Goal: Check status

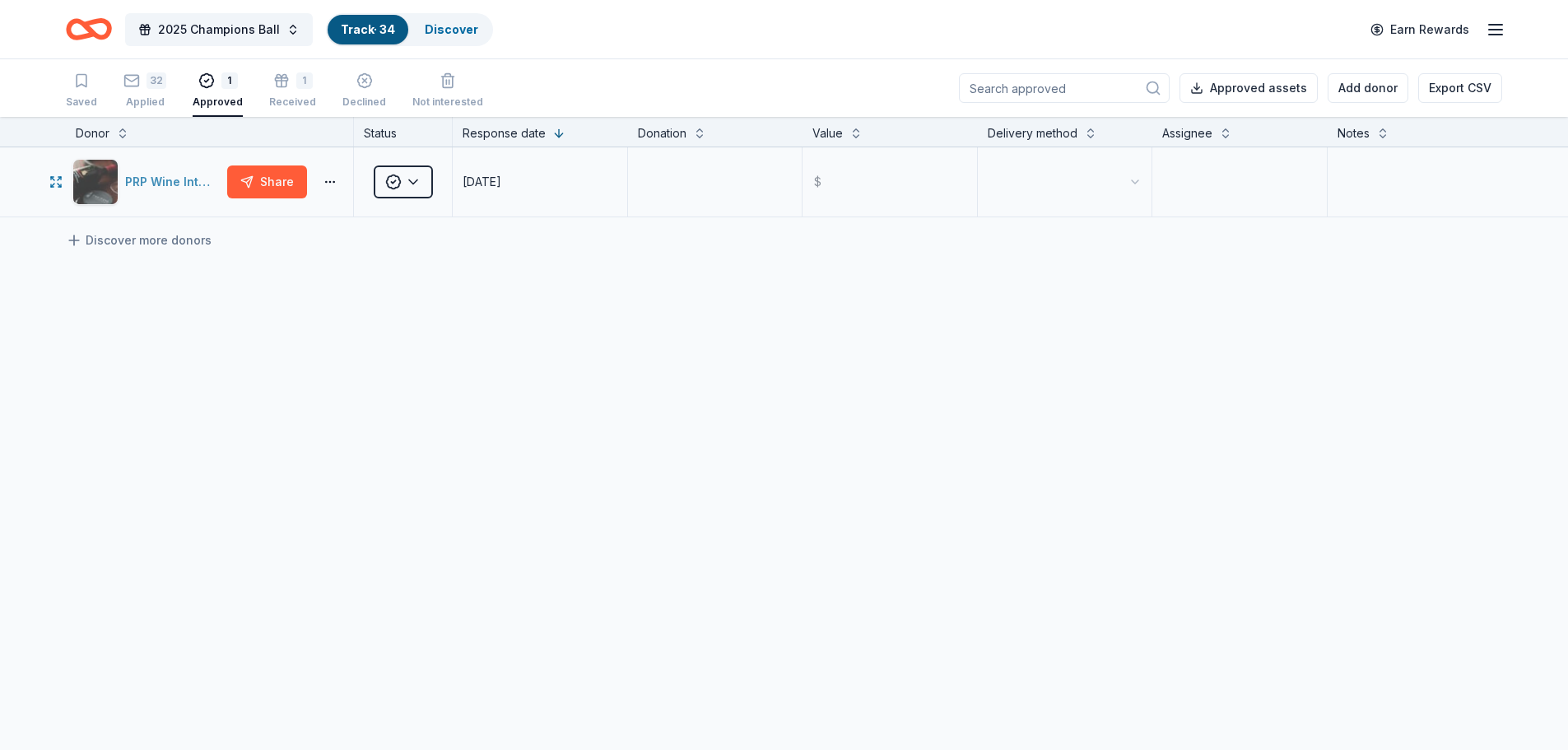
click at [179, 186] on div "PRP Wine International" at bounding box center [172, 181] width 95 height 19
click at [360, 88] on icon "button" at bounding box center [365, 81] width 17 height 17
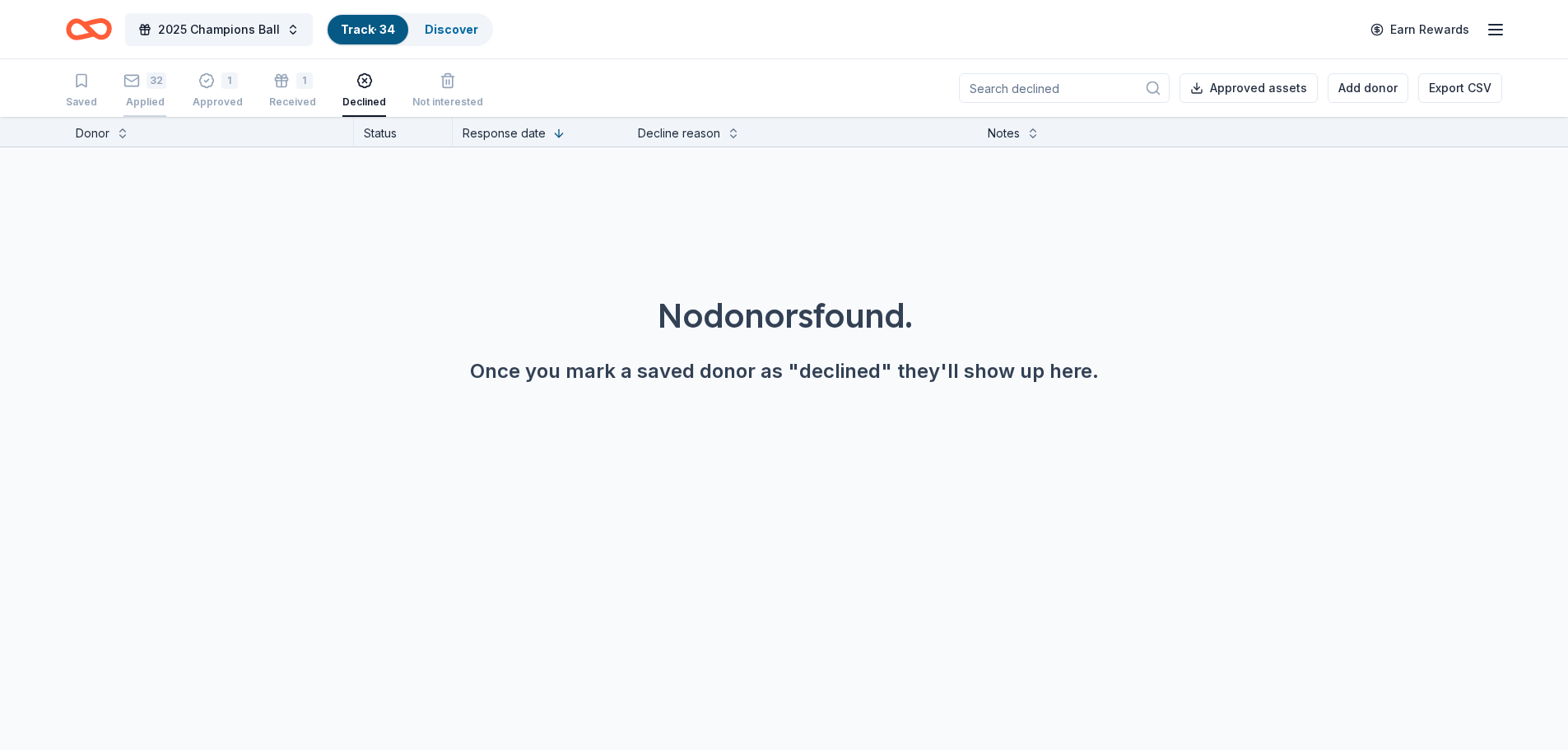
click at [141, 94] on div "32 Applied" at bounding box center [145, 90] width 43 height 36
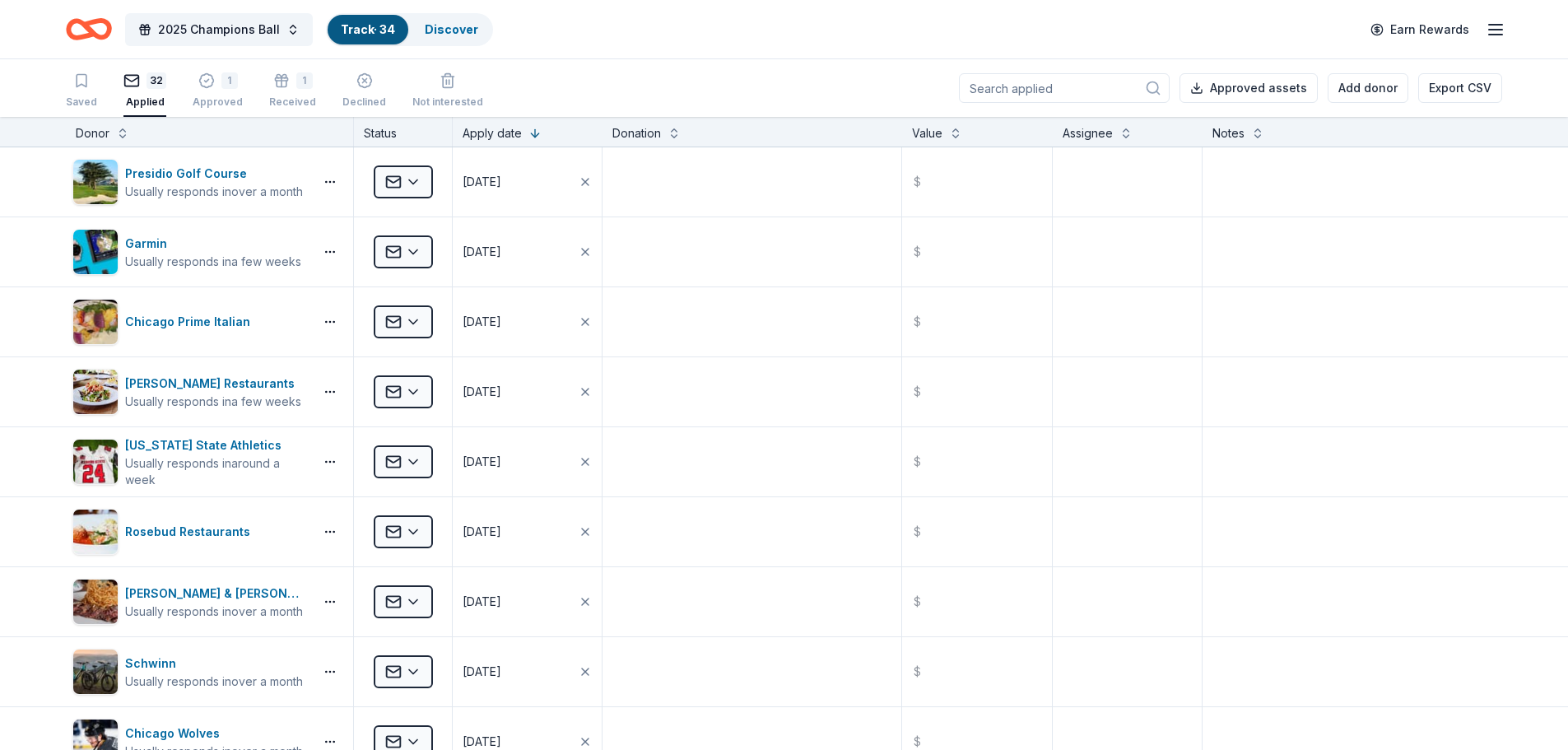
click at [602, 51] on div "2025 Champions Ball Track · 34 Discover Earn Rewards" at bounding box center [784, 29] width 1568 height 58
drag, startPoint x: 597, startPoint y: 35, endPoint x: 80, endPoint y: 5, distance: 517.9
click at [80, 5] on div "2025 Champions Ball Track · 34 Discover Earn Rewards" at bounding box center [784, 29] width 1568 height 58
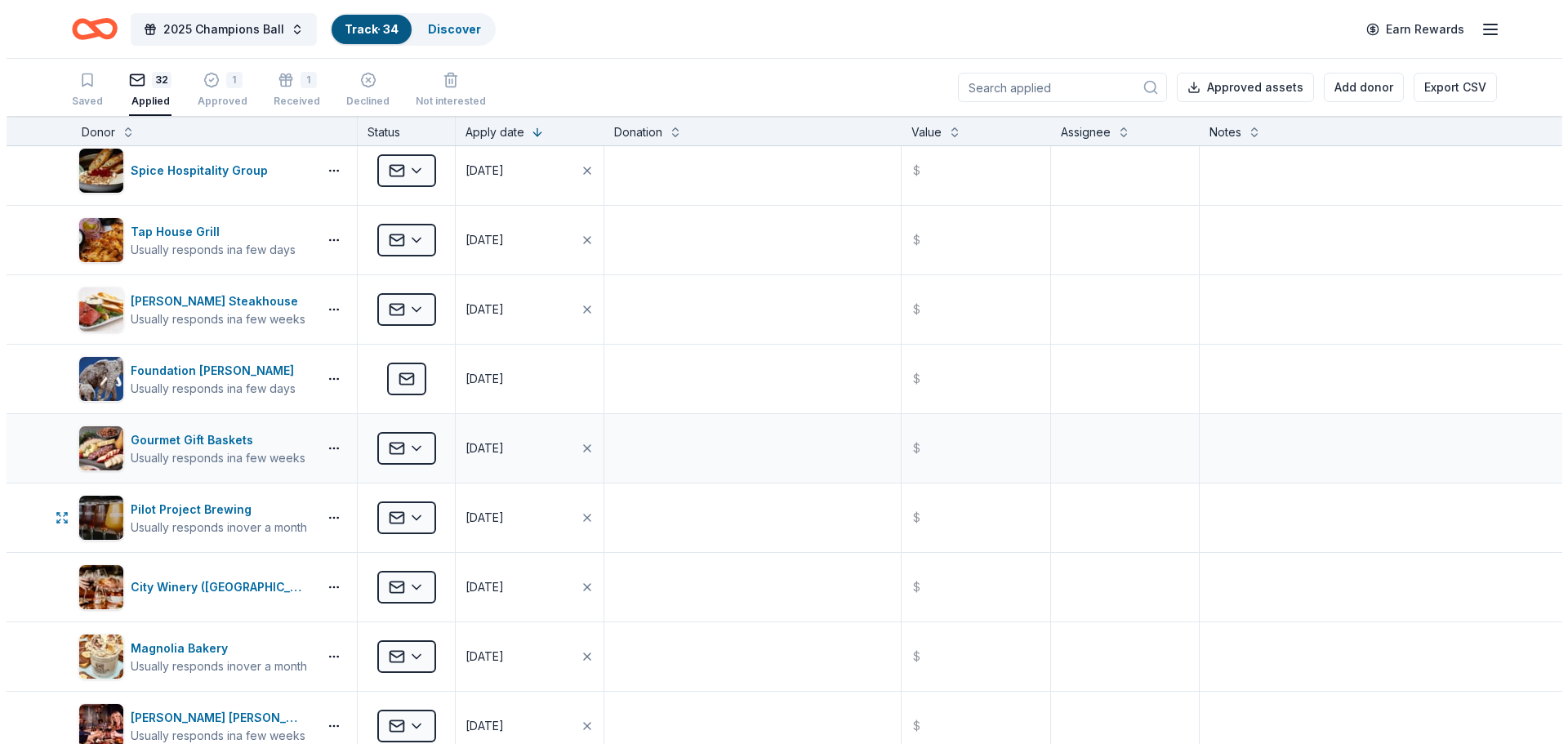
scroll to position [654, 0]
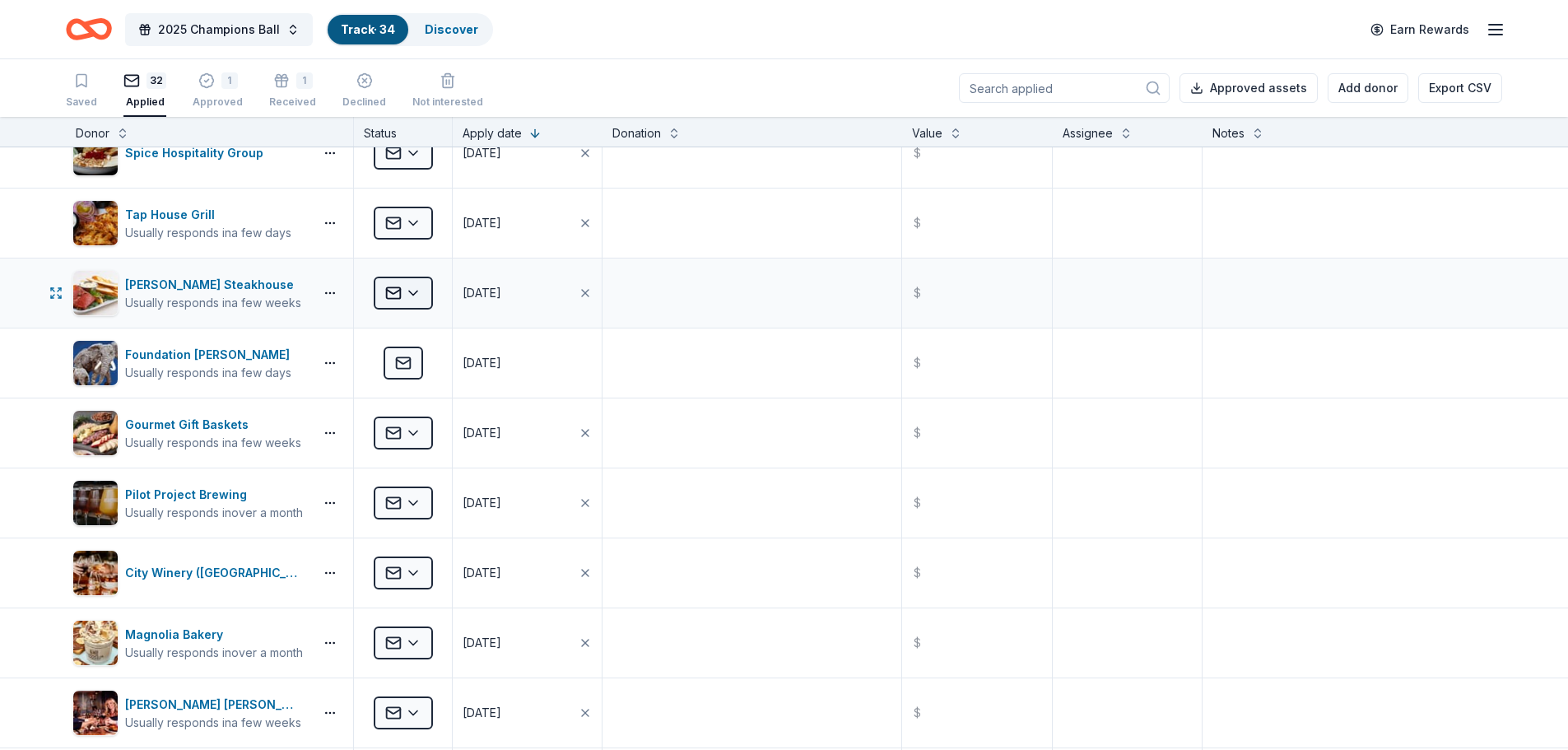
click at [412, 294] on html "2025 Champions Ball Track · 34 Discover Earn Rewards Saved 32 Applied 1 Approve…" at bounding box center [784, 375] width 1568 height 750
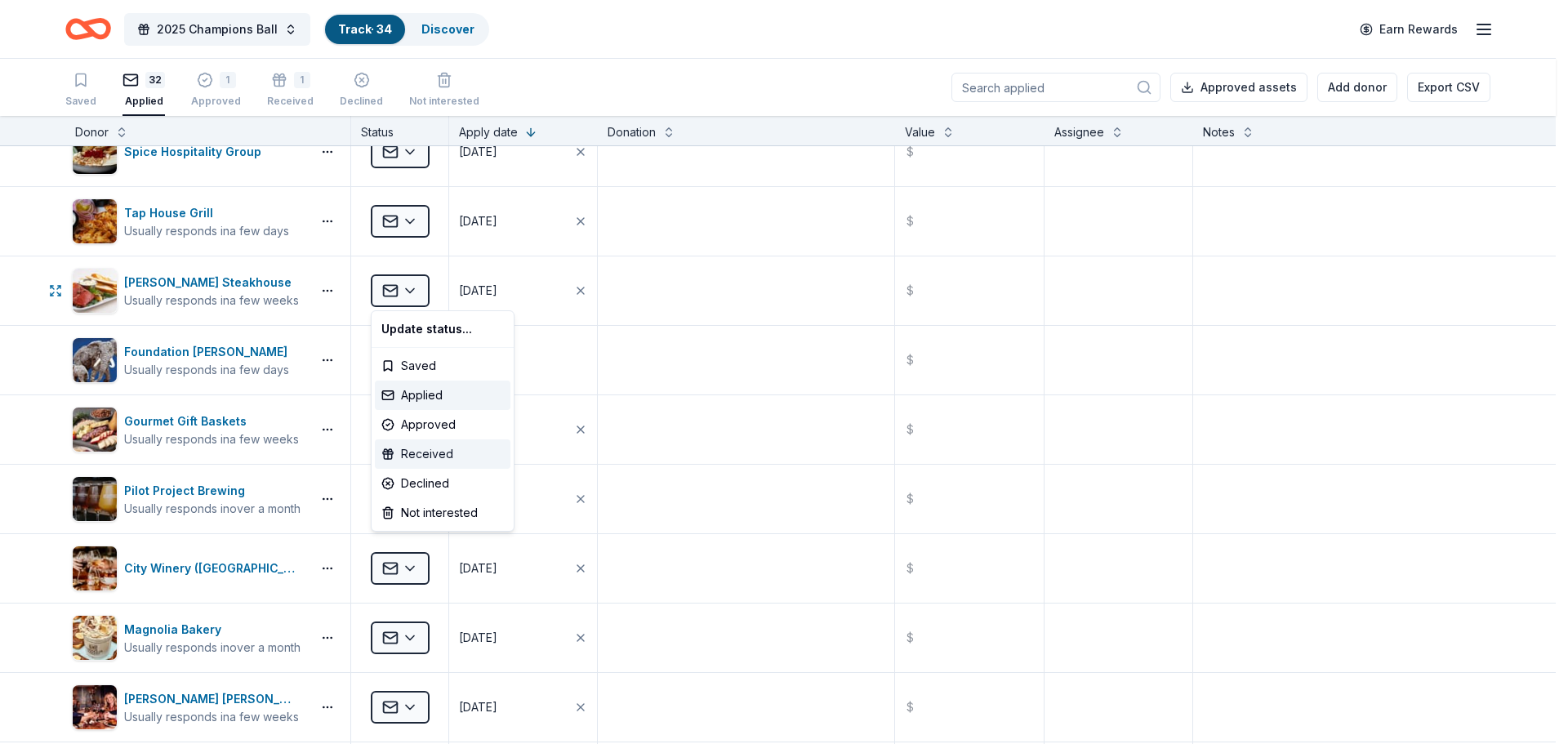
click at [449, 459] on div "Received" at bounding box center [442, 454] width 135 height 29
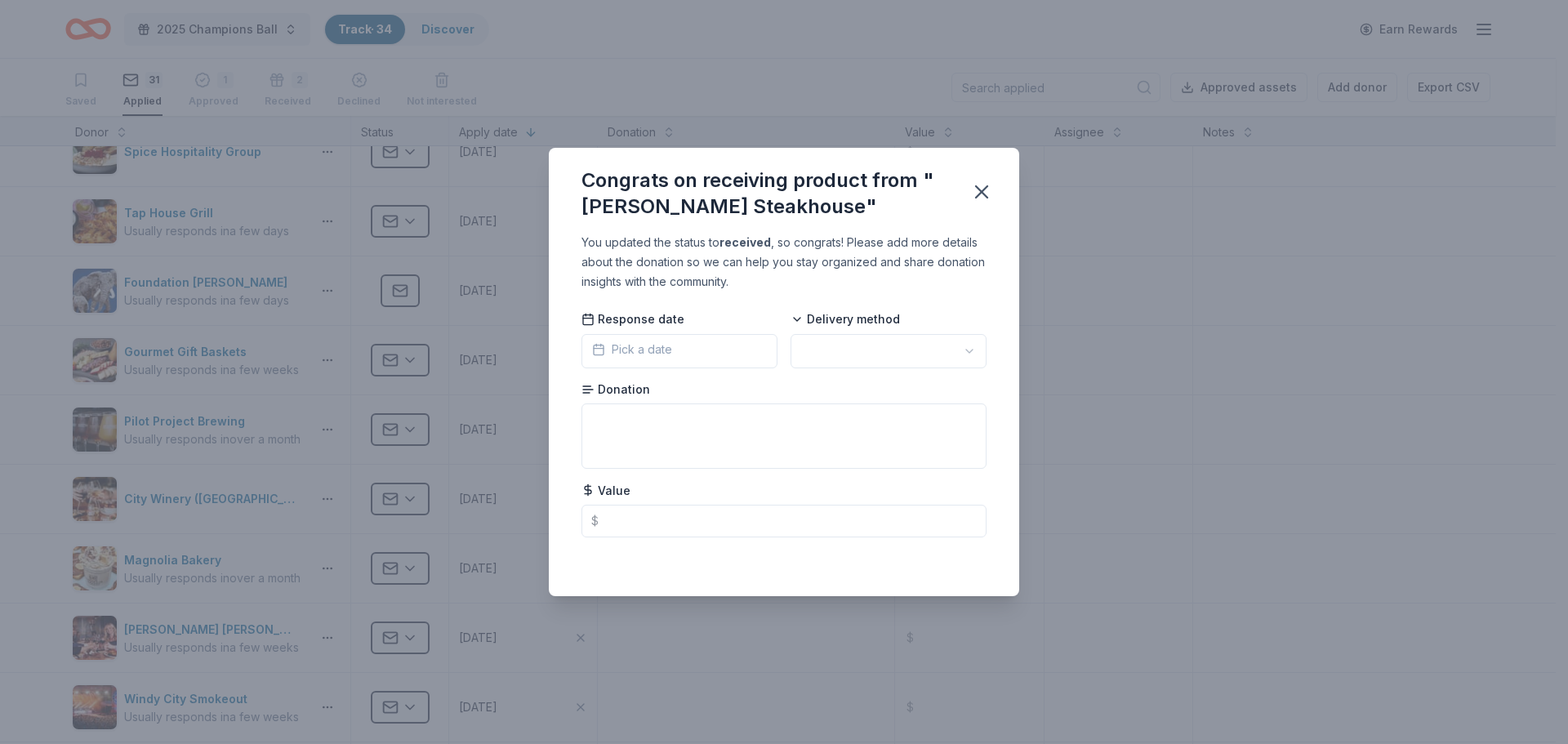
click at [869, 342] on html "2025 Champions Ball Track · 34 Discover Earn Rewards Saved 31 Applied 1 Approve…" at bounding box center [784, 372] width 1568 height 744
click at [988, 181] on icon "button" at bounding box center [981, 191] width 23 height 23
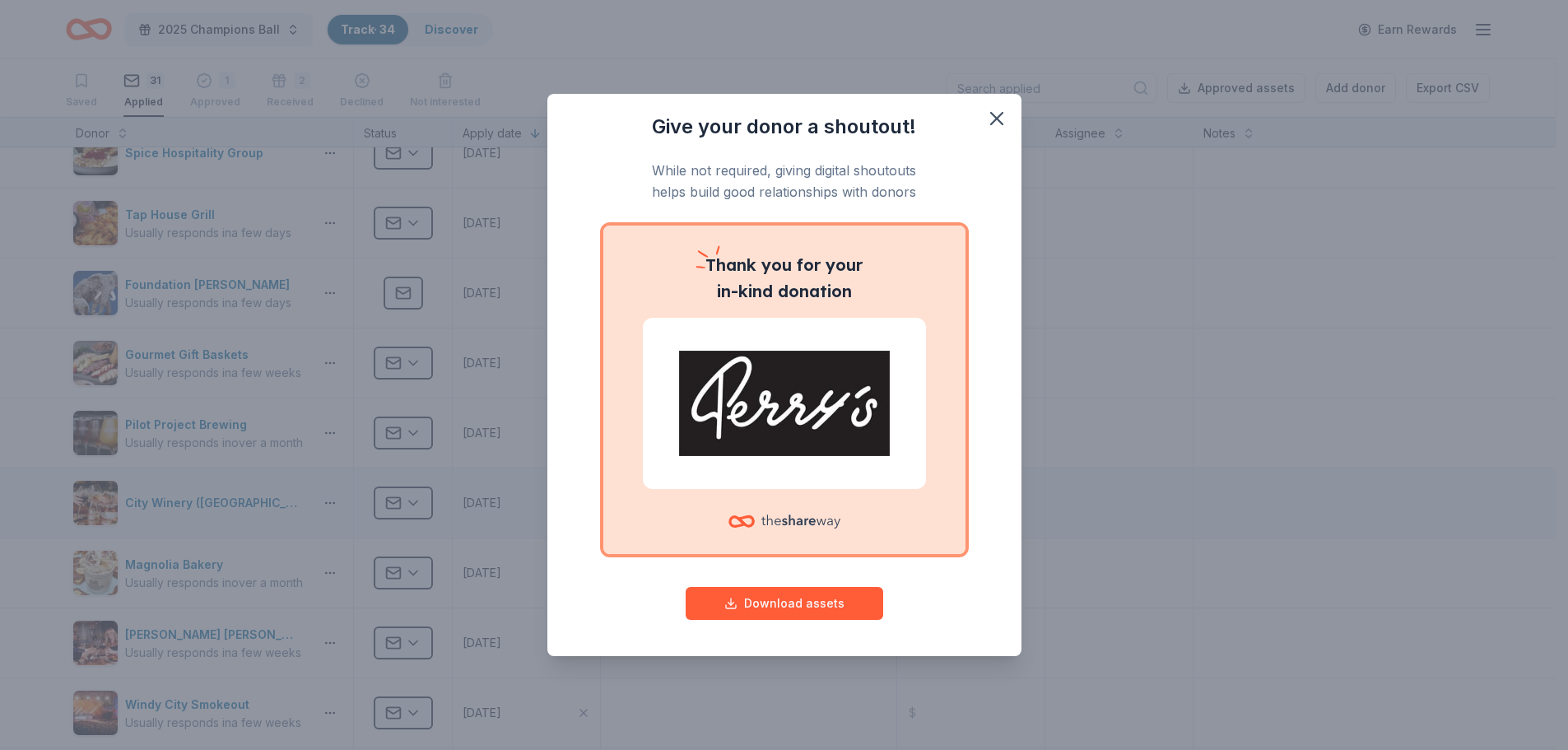
scroll to position [823, 0]
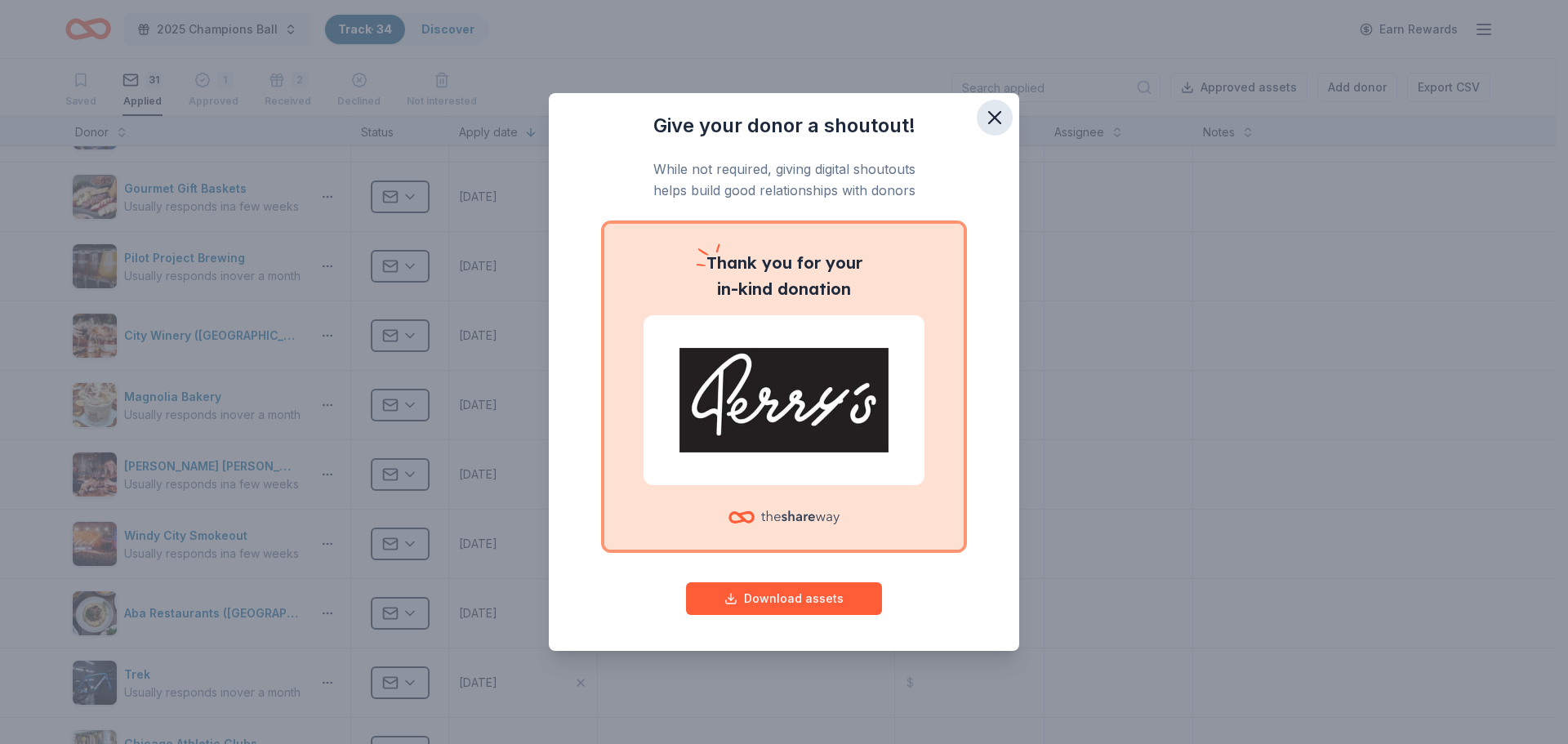
click at [985, 115] on icon "button" at bounding box center [994, 117] width 23 height 23
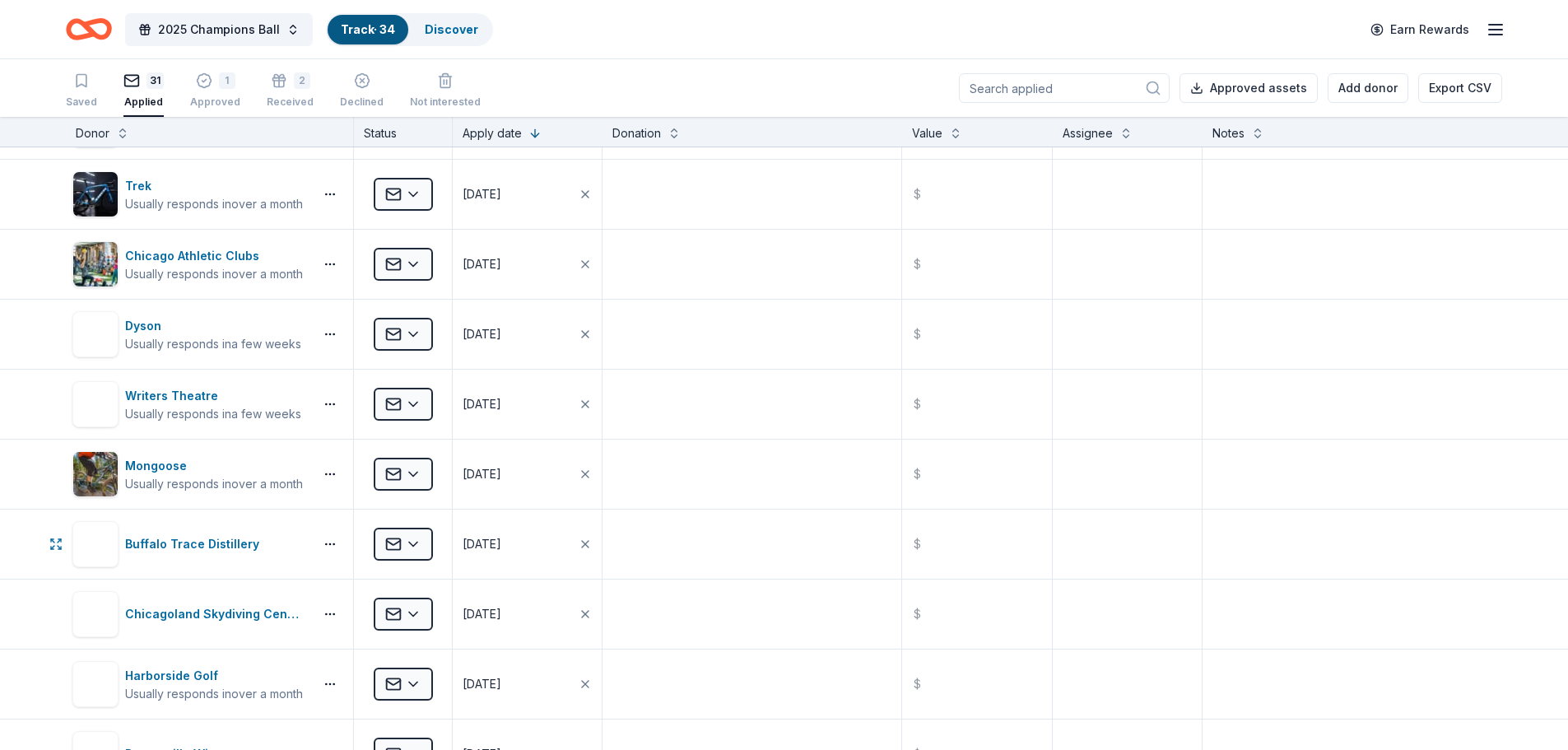
scroll to position [1811, 0]
